Goal: Task Accomplishment & Management: Manage account settings

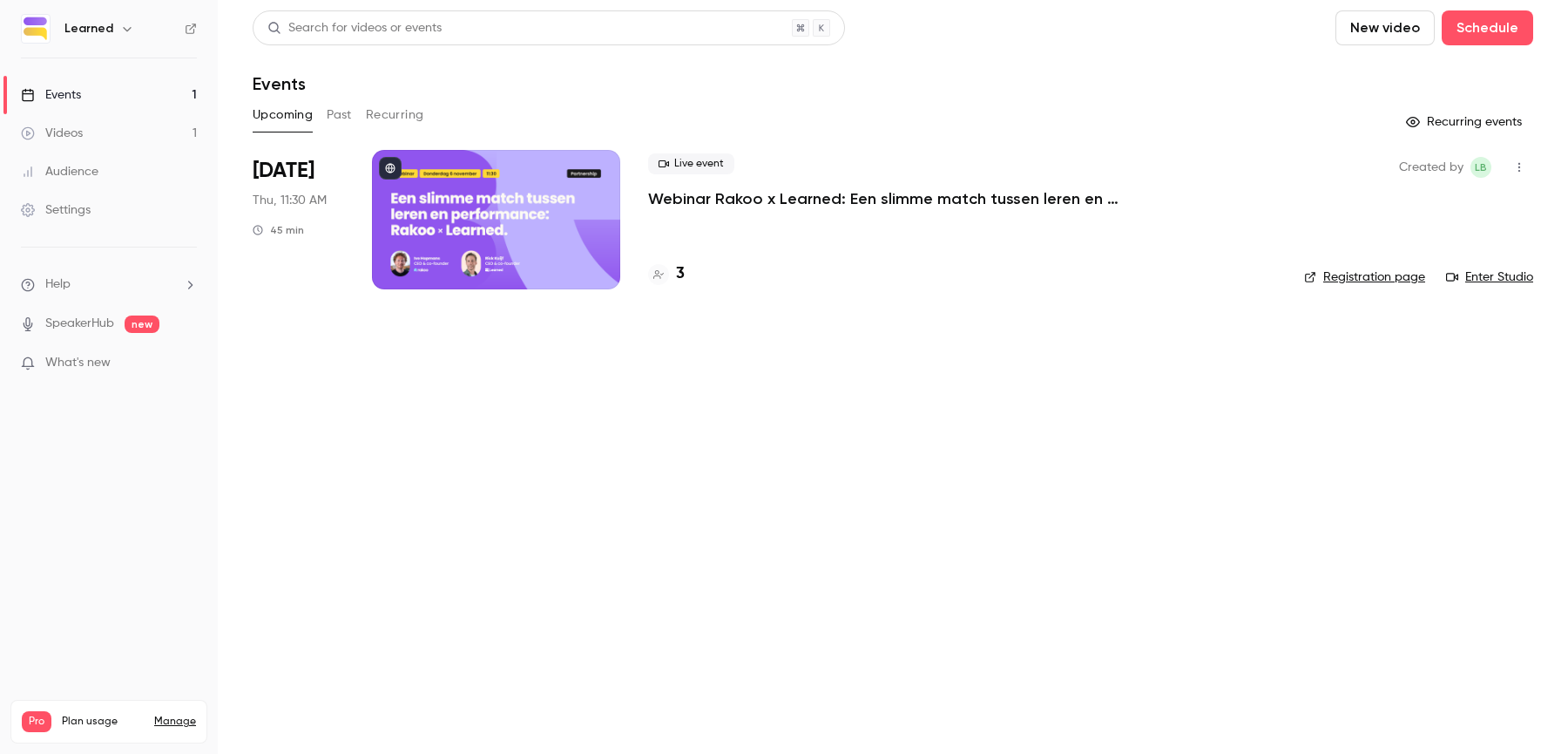
click at [662, 215] on div "Live event Webinar Rakoo x Learned: Een slimme match tussen leren en performanc…" at bounding box center [962, 219] width 628 height 139
click at [718, 203] on p "Webinar Rakoo x Learned: Een slimme match tussen leren en performance" at bounding box center [909, 199] width 523 height 21
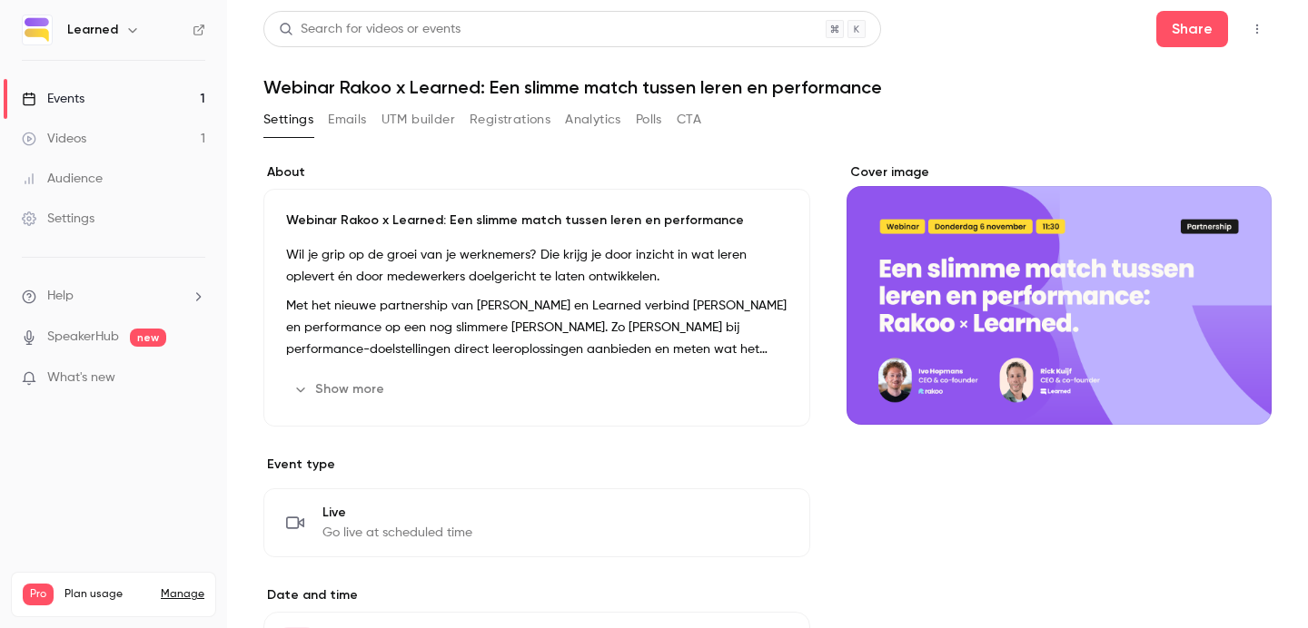
click at [86, 144] on link "Videos 1" at bounding box center [113, 139] width 227 height 40
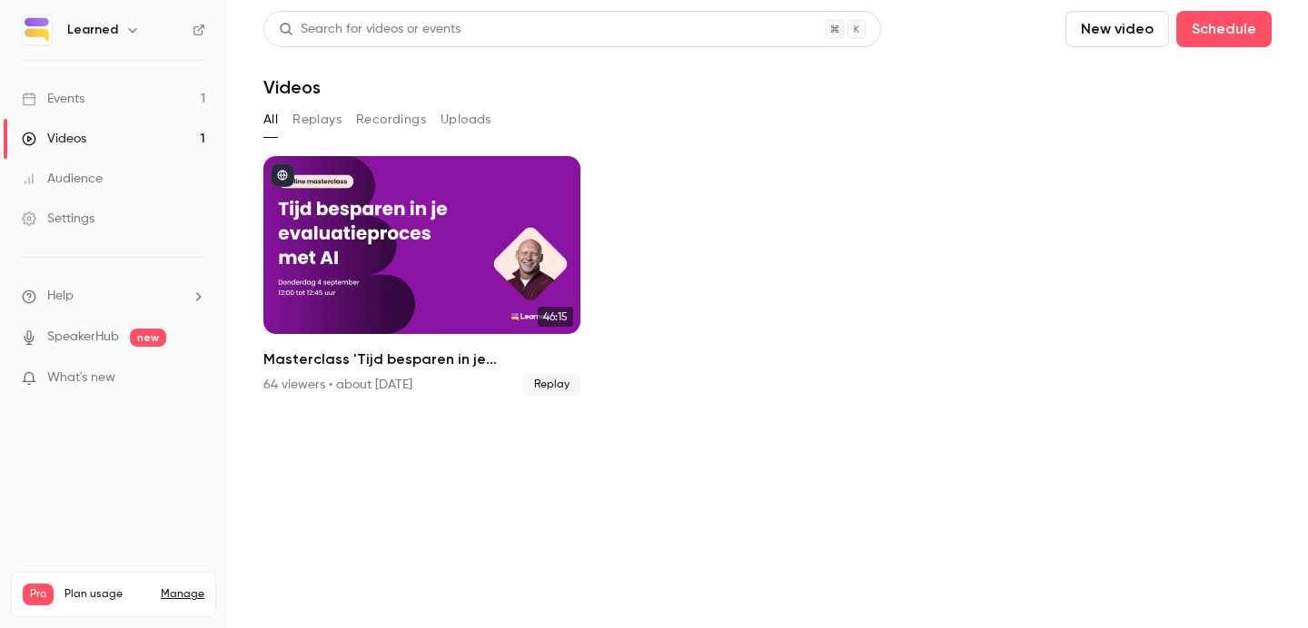
click at [116, 94] on link "Events 1" at bounding box center [113, 99] width 227 height 40
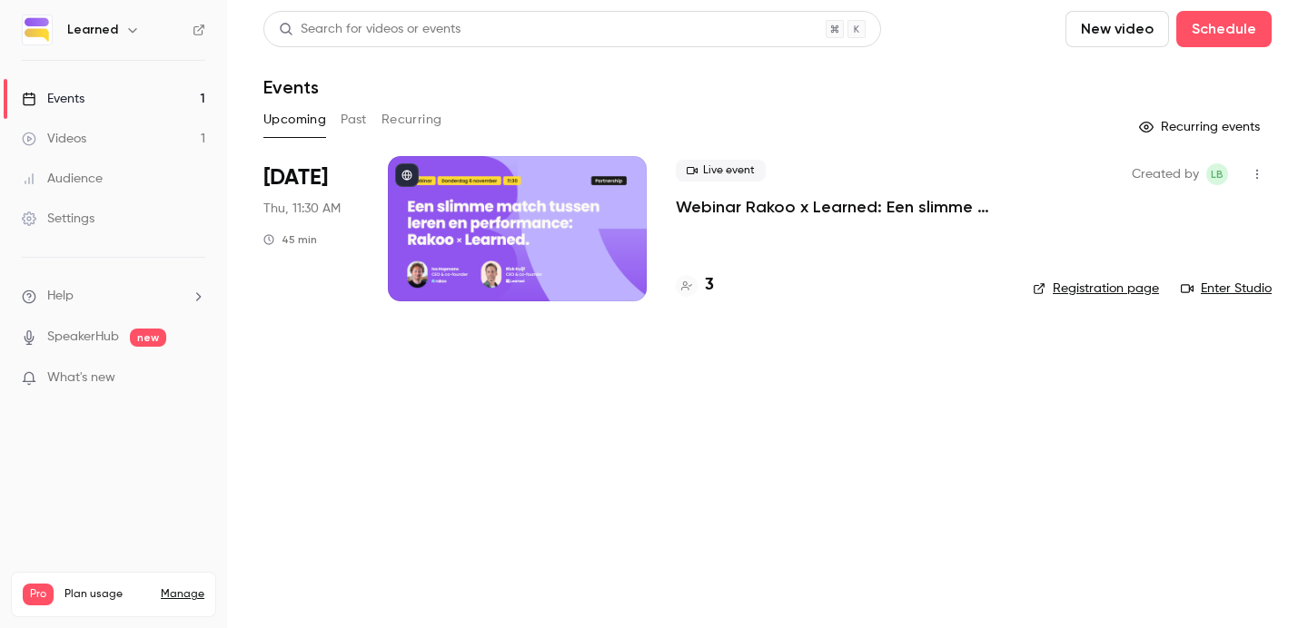
click at [84, 174] on div "Audience" at bounding box center [62, 179] width 81 height 18
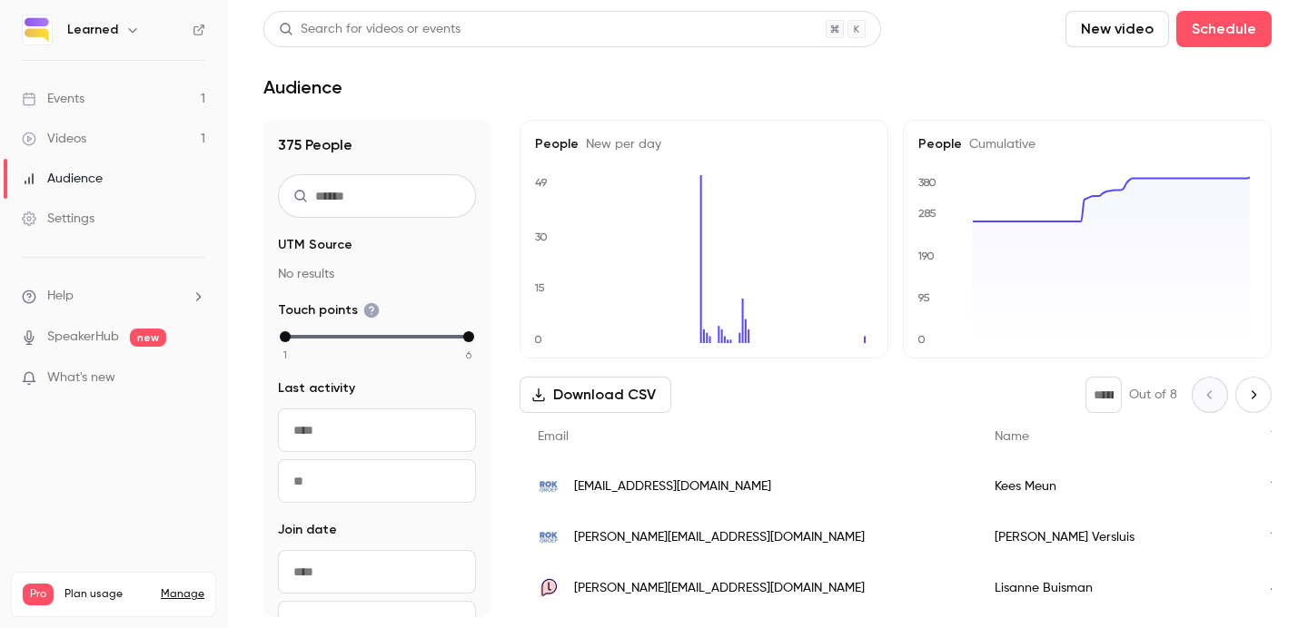
click at [73, 97] on div "Events" at bounding box center [53, 99] width 63 height 18
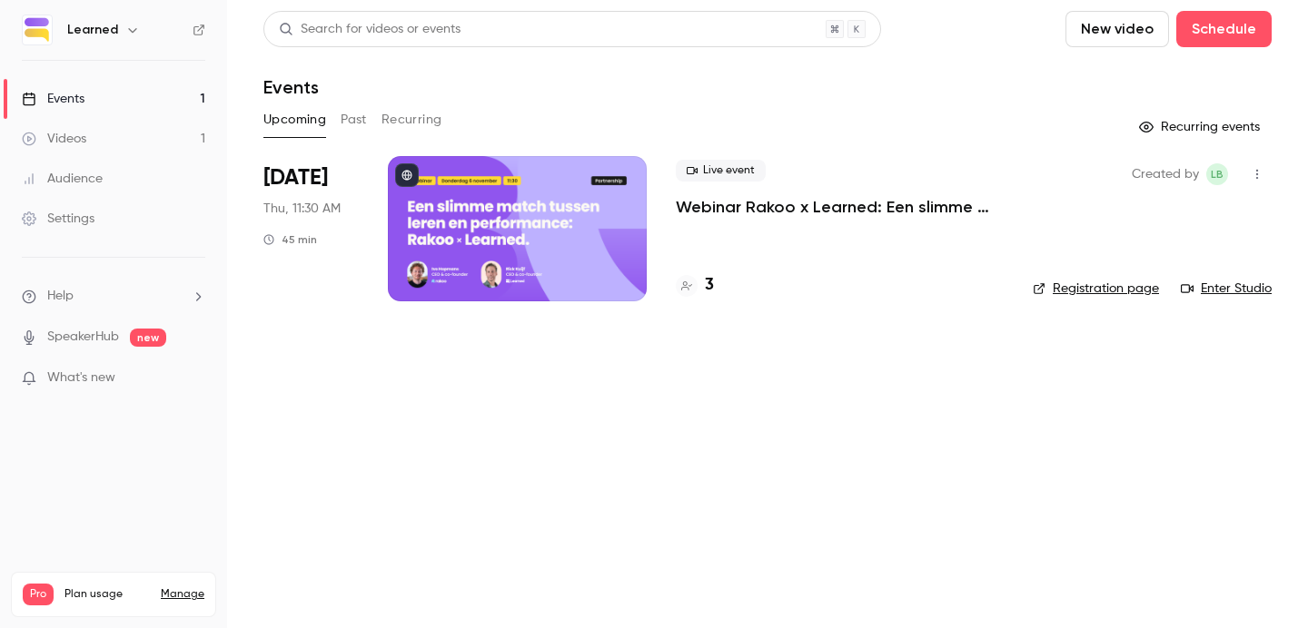
click at [458, 220] on div at bounding box center [517, 228] width 259 height 145
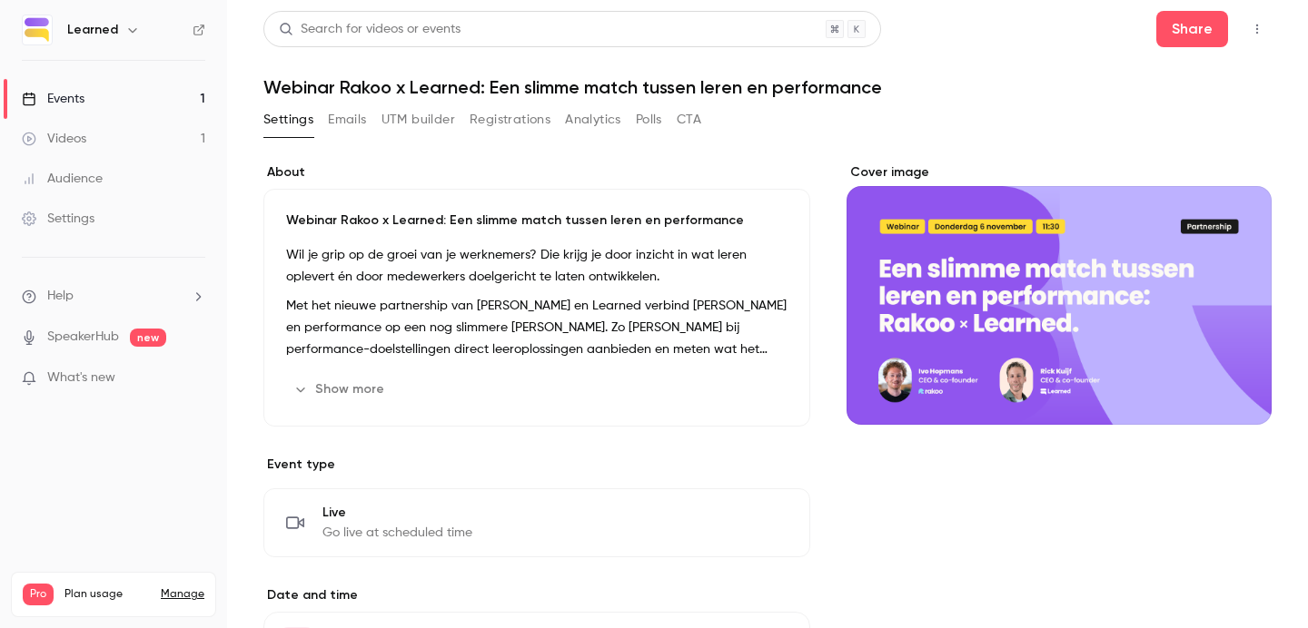
click at [495, 109] on button "Registrations" at bounding box center [509, 119] width 81 height 29
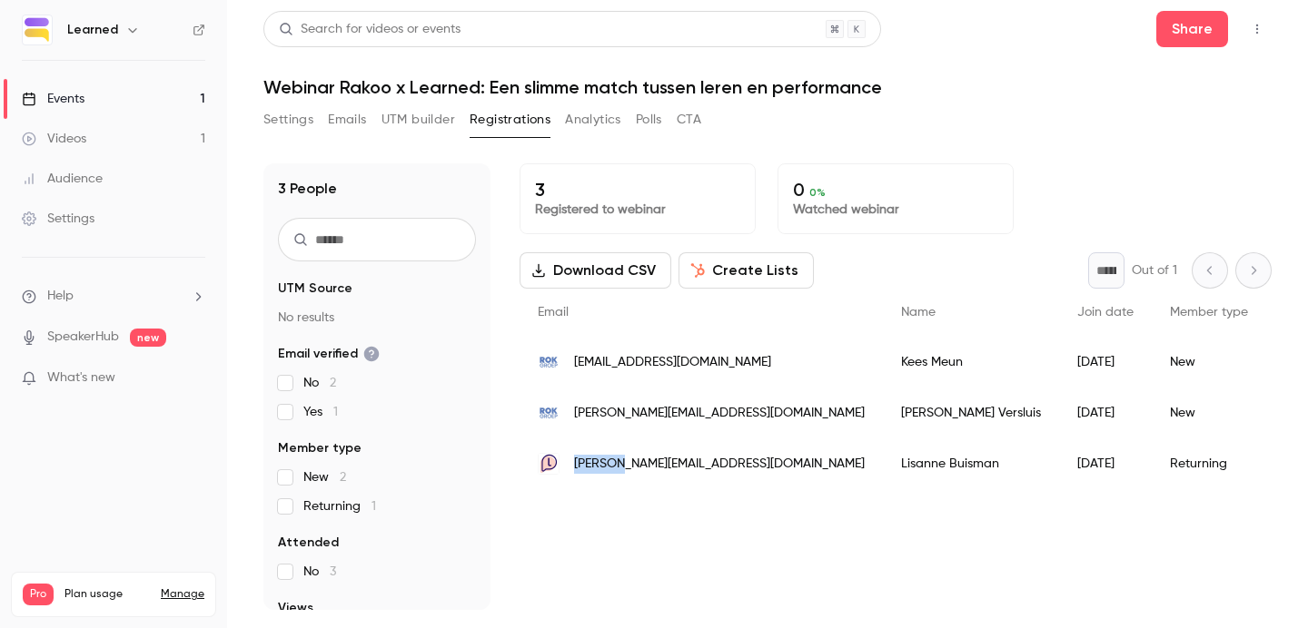
click at [78, 119] on link "Videos 1" at bounding box center [113, 139] width 227 height 40
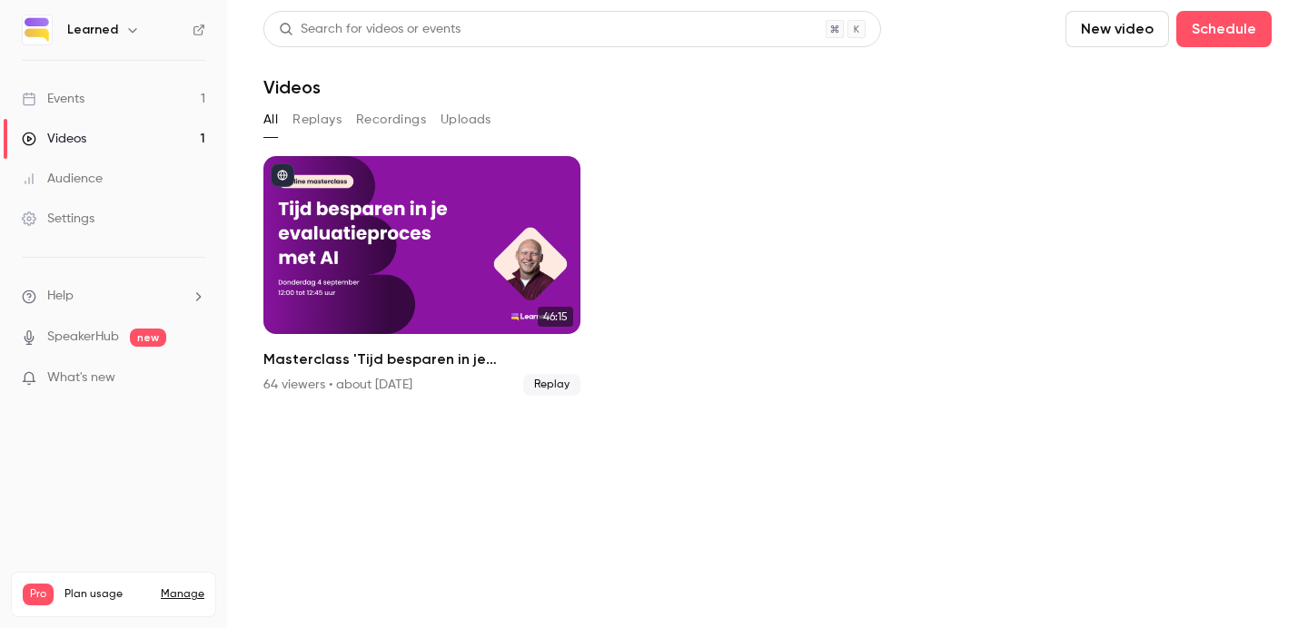
click at [82, 91] on div "Events" at bounding box center [53, 99] width 63 height 18
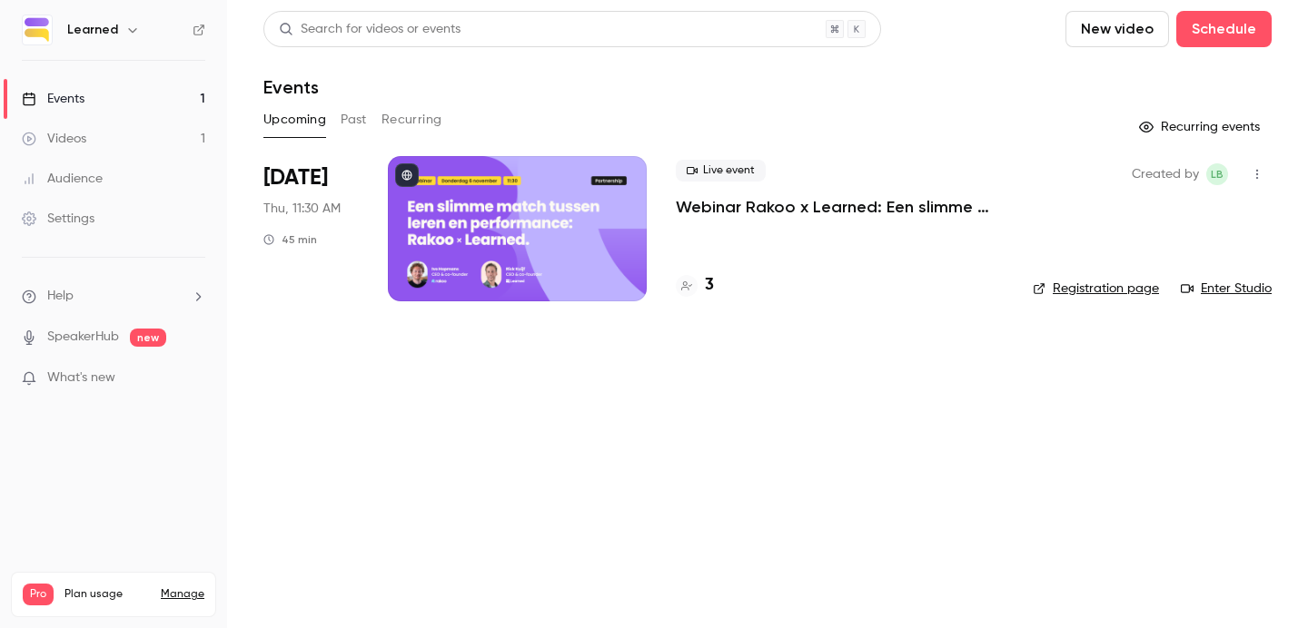
click at [1080, 292] on link "Registration page" at bounding box center [1096, 289] width 126 height 18
click at [751, 181] on span "Live event" at bounding box center [721, 171] width 90 height 22
click at [657, 262] on li "Nov 6 Thu, 11:30 AM 45 min Live event Webinar Rakoo x Learned: Een slimme match…" at bounding box center [767, 239] width 1008 height 167
click at [714, 229] on div "Live event Webinar Rakoo x Learned: Een slimme match tussen leren en performanc…" at bounding box center [840, 228] width 328 height 145
click at [746, 205] on p "Webinar Rakoo x Learned: Een slimme match tussen leren en performance" at bounding box center [840, 207] width 328 height 22
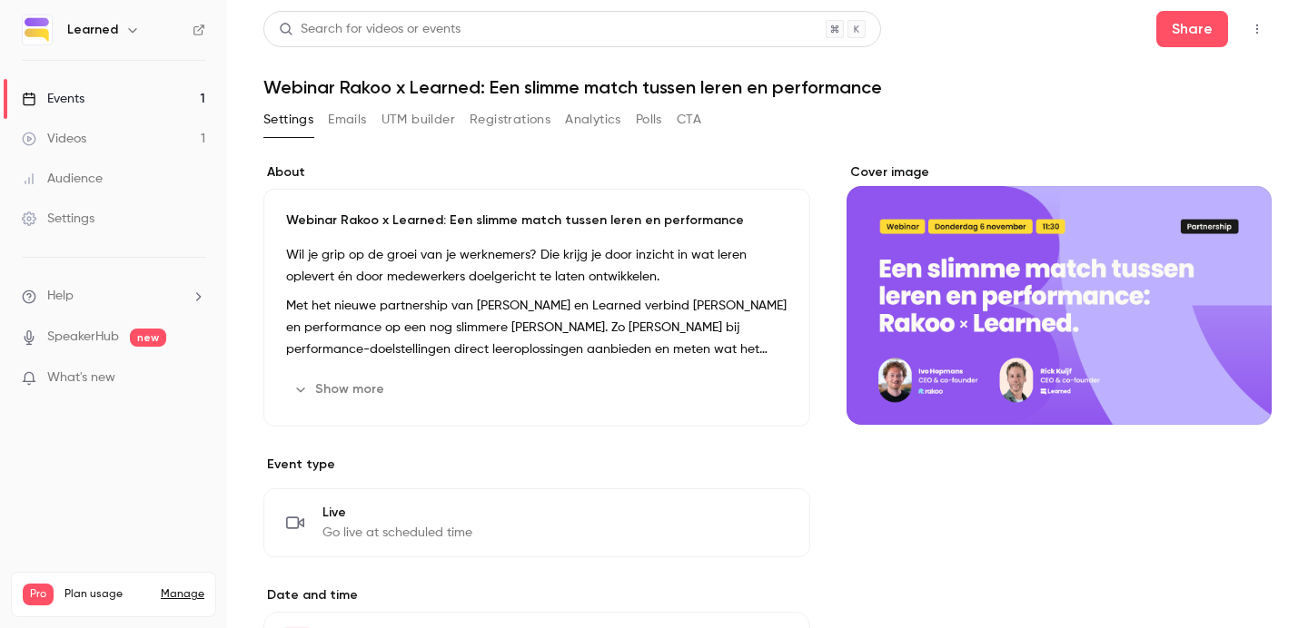
click at [499, 121] on button "Registrations" at bounding box center [509, 119] width 81 height 29
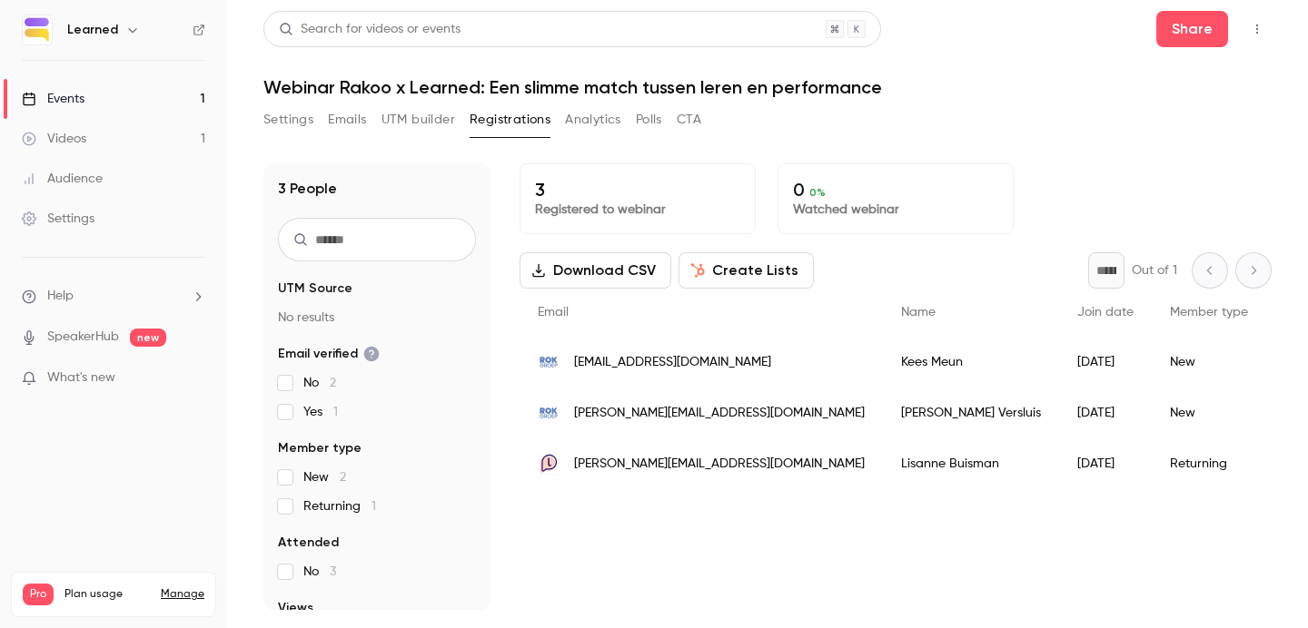
click at [1152, 183] on div "3 Registered to webinar 0 0 % Watched webinar" at bounding box center [895, 198] width 752 height 71
drag, startPoint x: 676, startPoint y: 361, endPoint x: 553, endPoint y: 362, distance: 122.6
click at [553, 362] on div "[EMAIL_ADDRESS][DOMAIN_NAME]" at bounding box center [700, 362] width 363 height 51
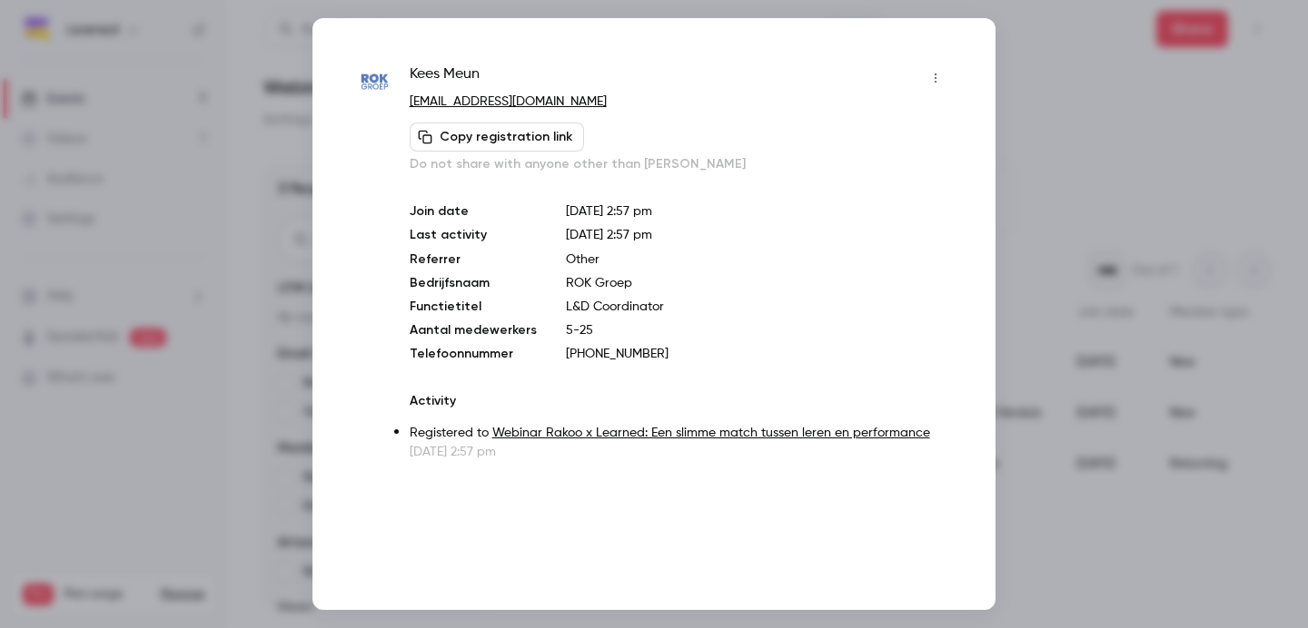
copy div "[EMAIL_ADDRESS][DOMAIN_NAME]"
click at [1109, 111] on div at bounding box center [654, 314] width 1308 height 628
